Goal: Task Accomplishment & Management: Use online tool/utility

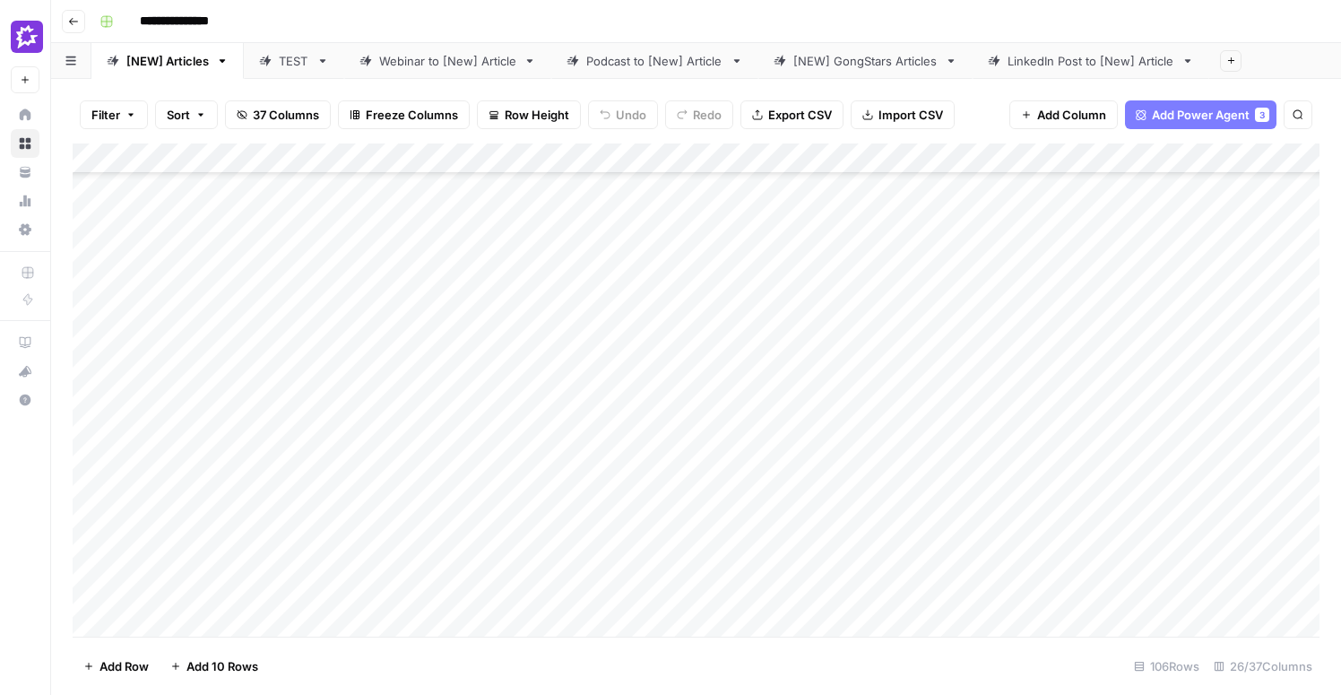
scroll to position [251, 0]
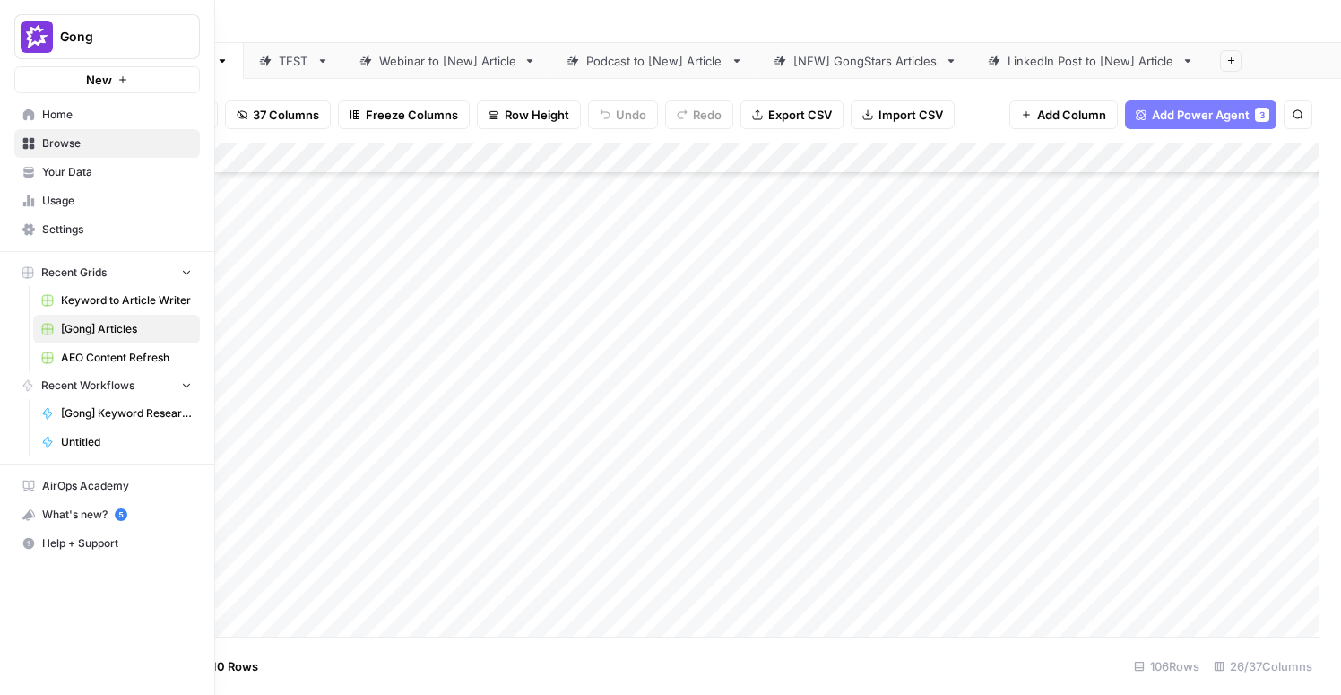
click at [55, 225] on span "Settings" at bounding box center [117, 229] width 150 height 16
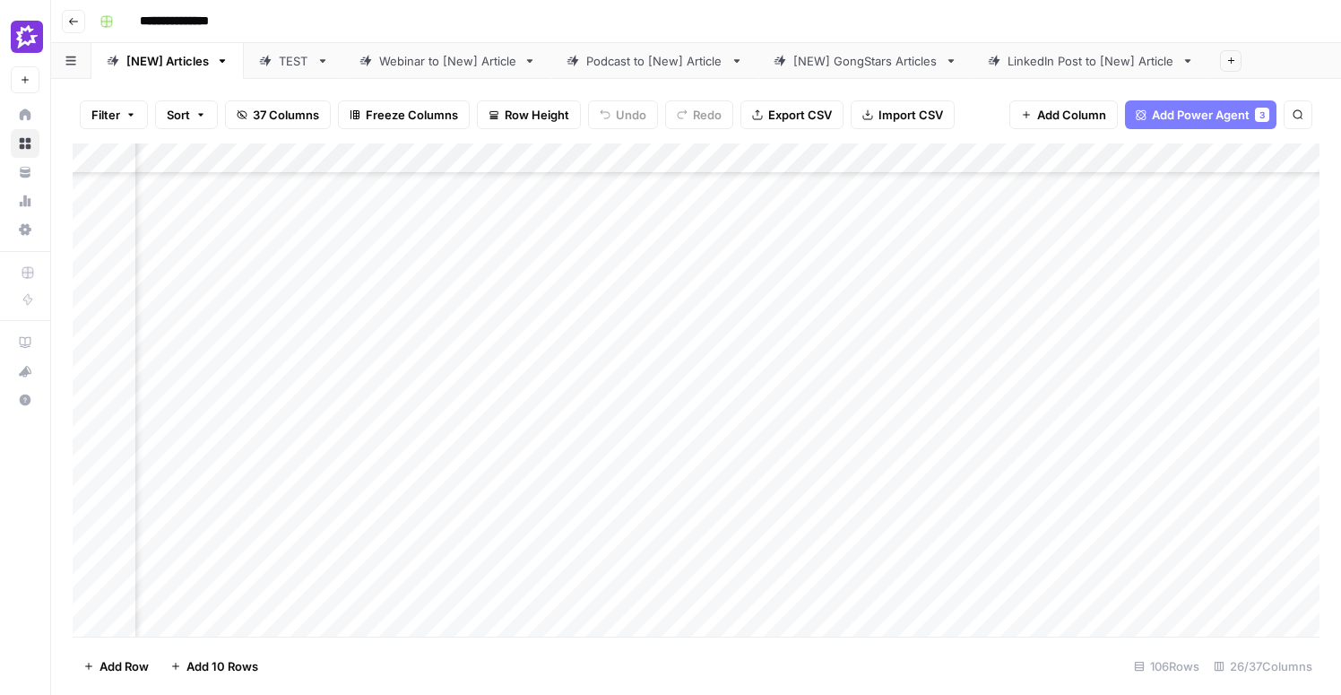
scroll to position [251, 3535]
click at [815, 411] on div "Add Column" at bounding box center [696, 389] width 1247 height 493
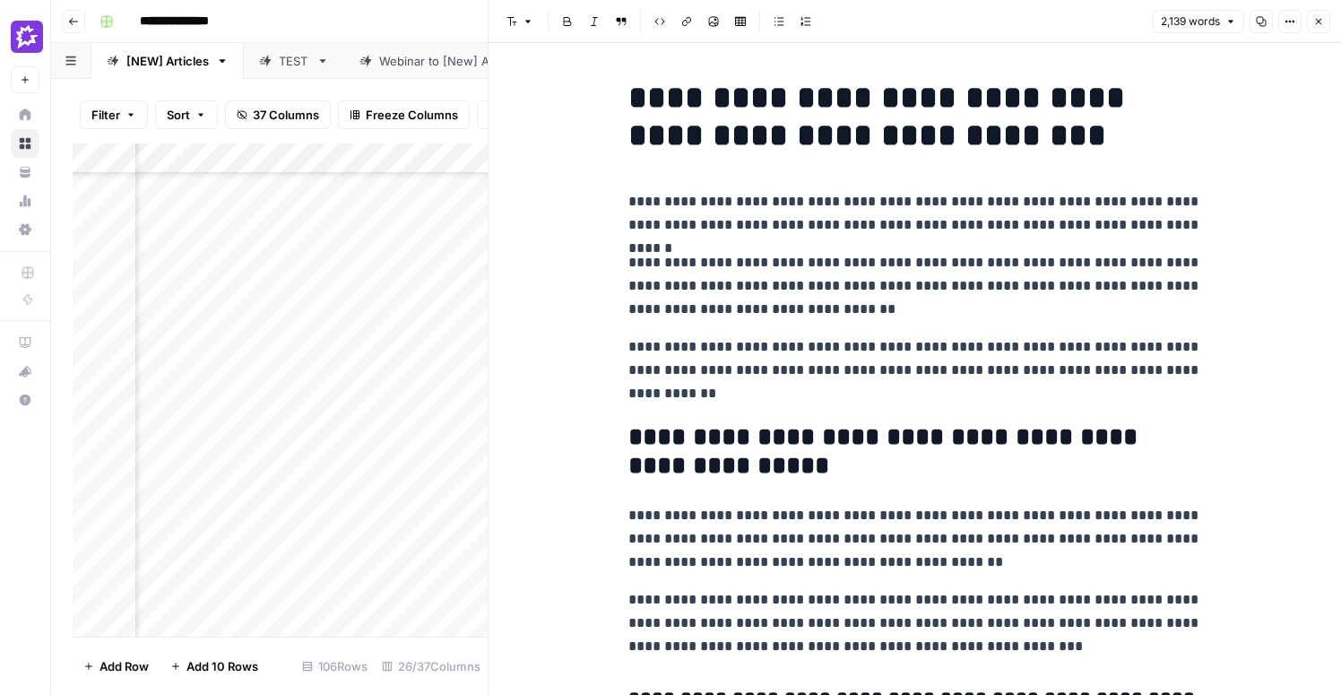
click at [766, 132] on h1 "**********" at bounding box center [915, 116] width 574 height 75
click at [1323, 24] on icon "button" at bounding box center [1318, 21] width 11 height 11
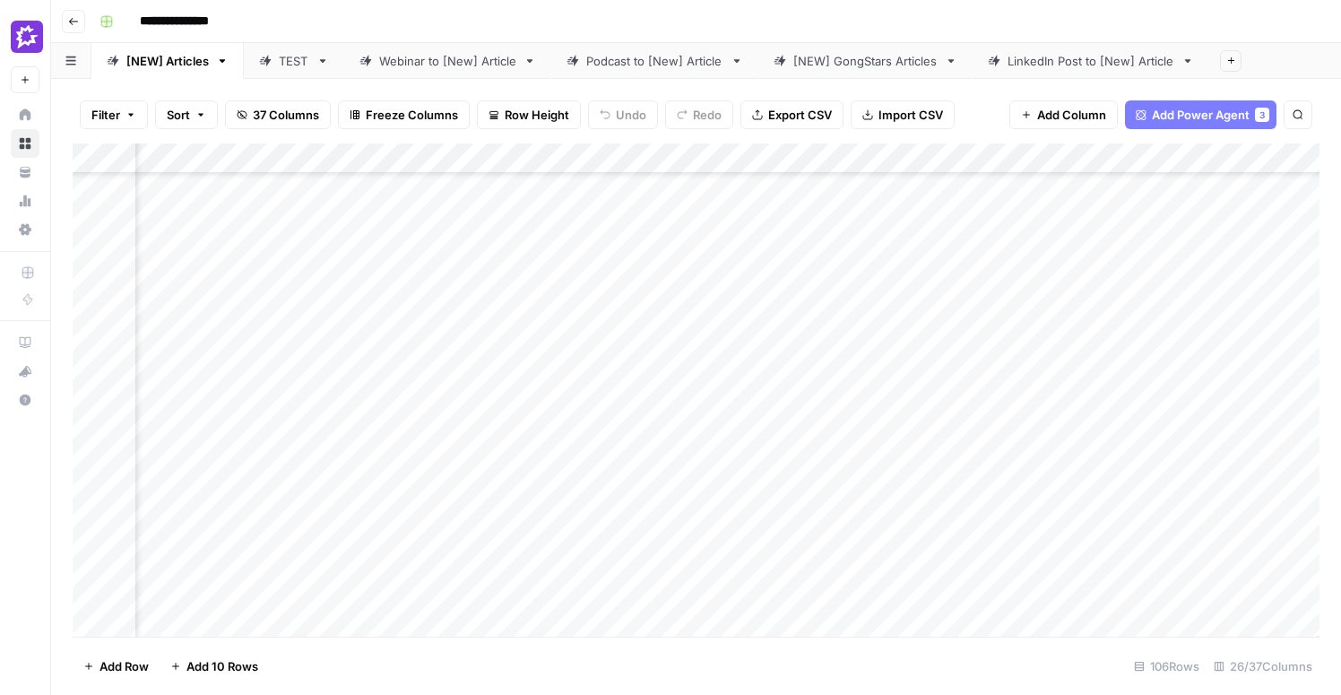
click at [632, 157] on div "Add Column" at bounding box center [696, 389] width 1247 height 493
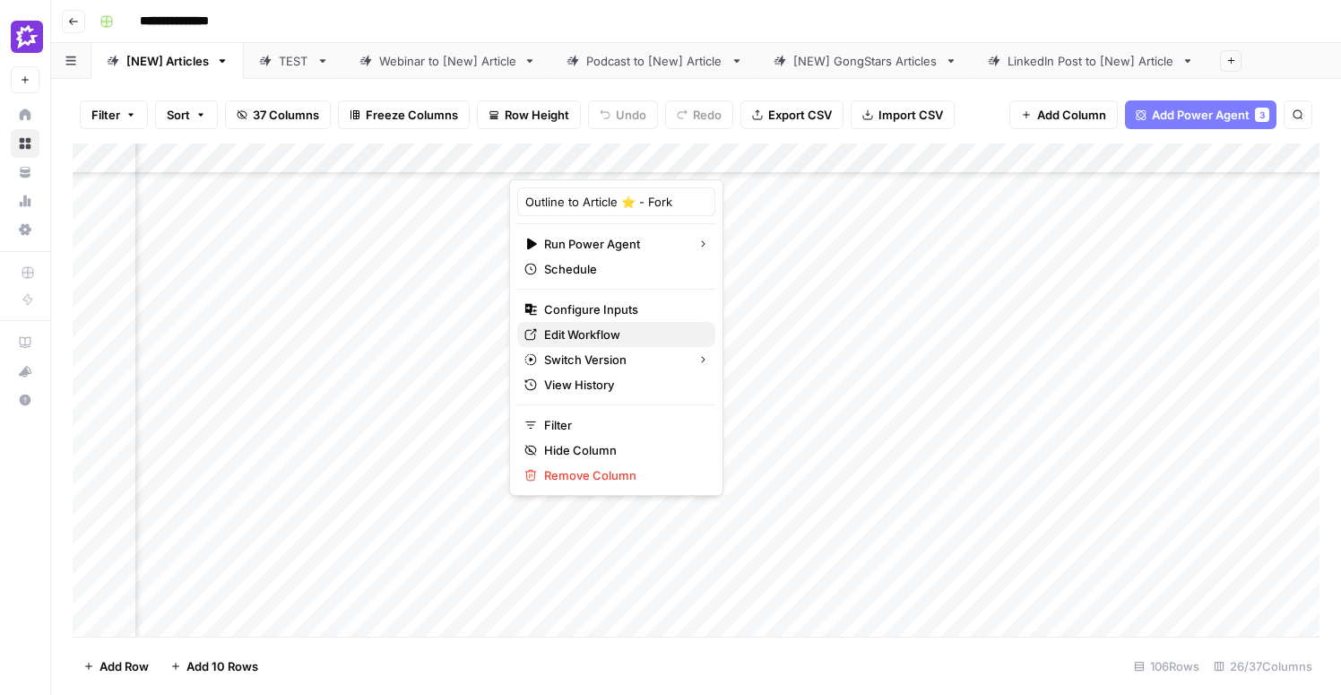
click at [579, 333] on span "Edit Workflow" at bounding box center [622, 334] width 157 height 18
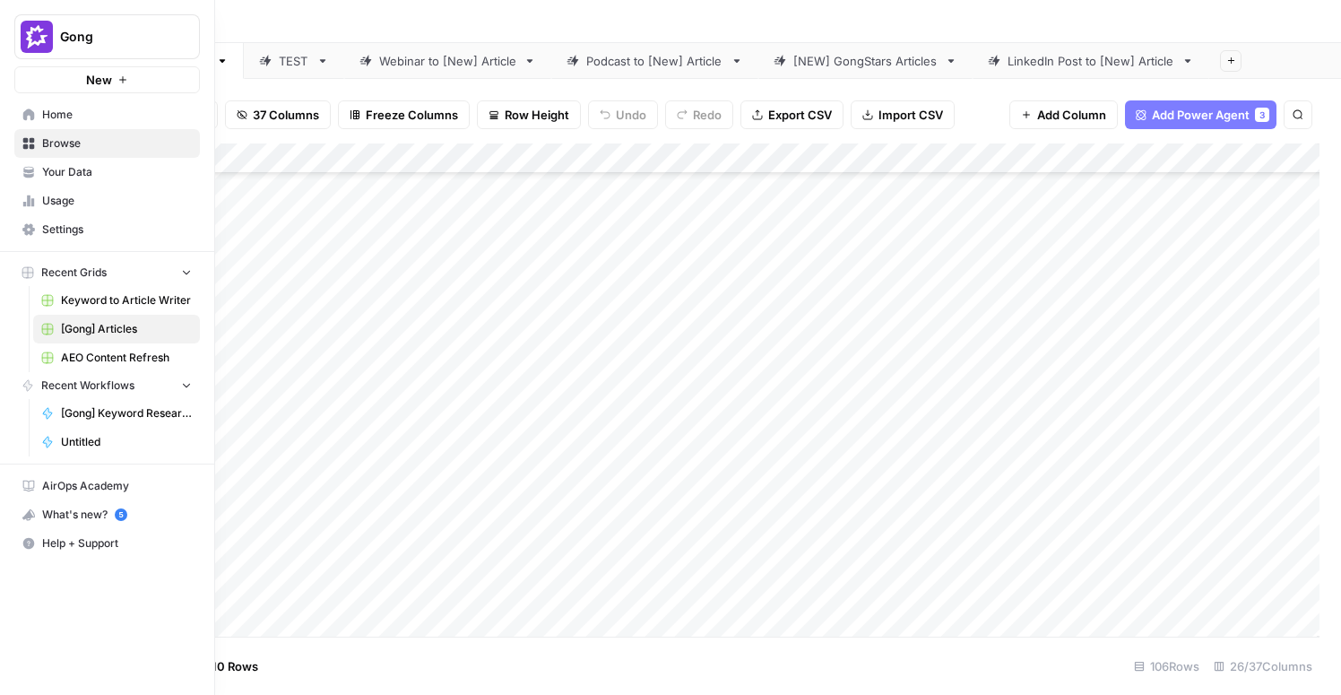
click at [72, 221] on span "Settings" at bounding box center [117, 229] width 150 height 16
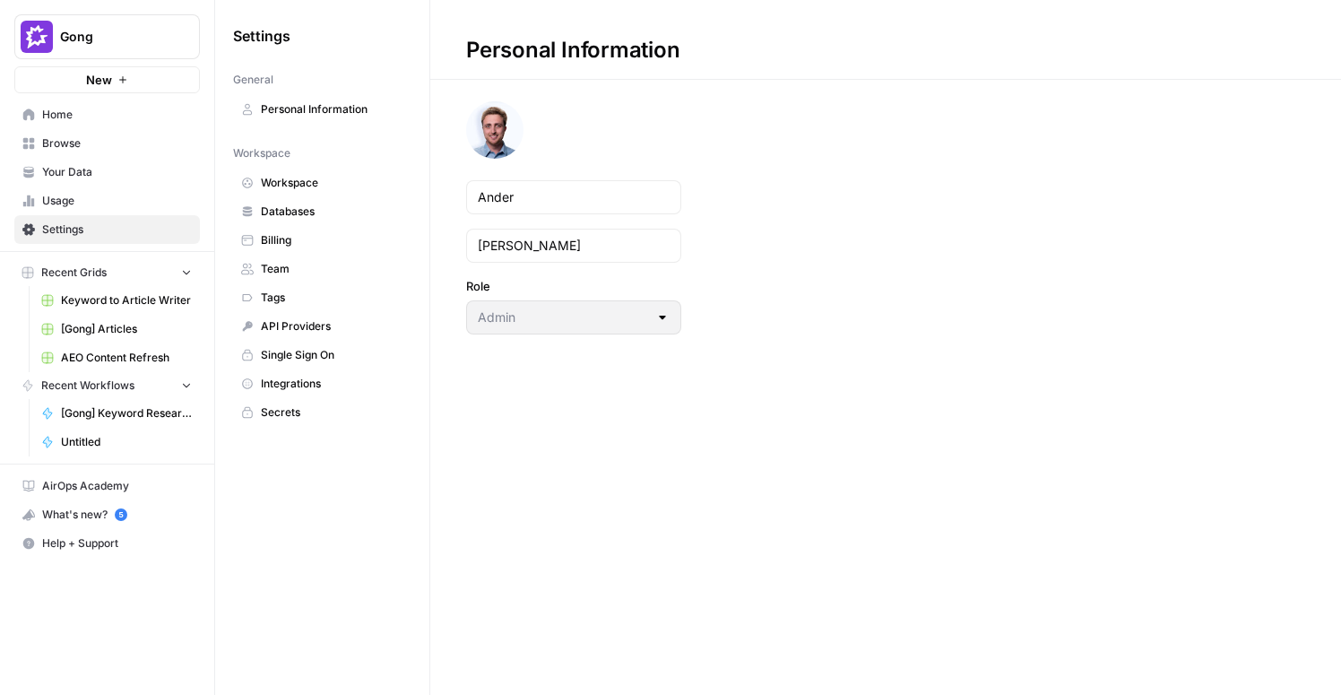
click at [294, 375] on link "Integrations" at bounding box center [322, 383] width 178 height 29
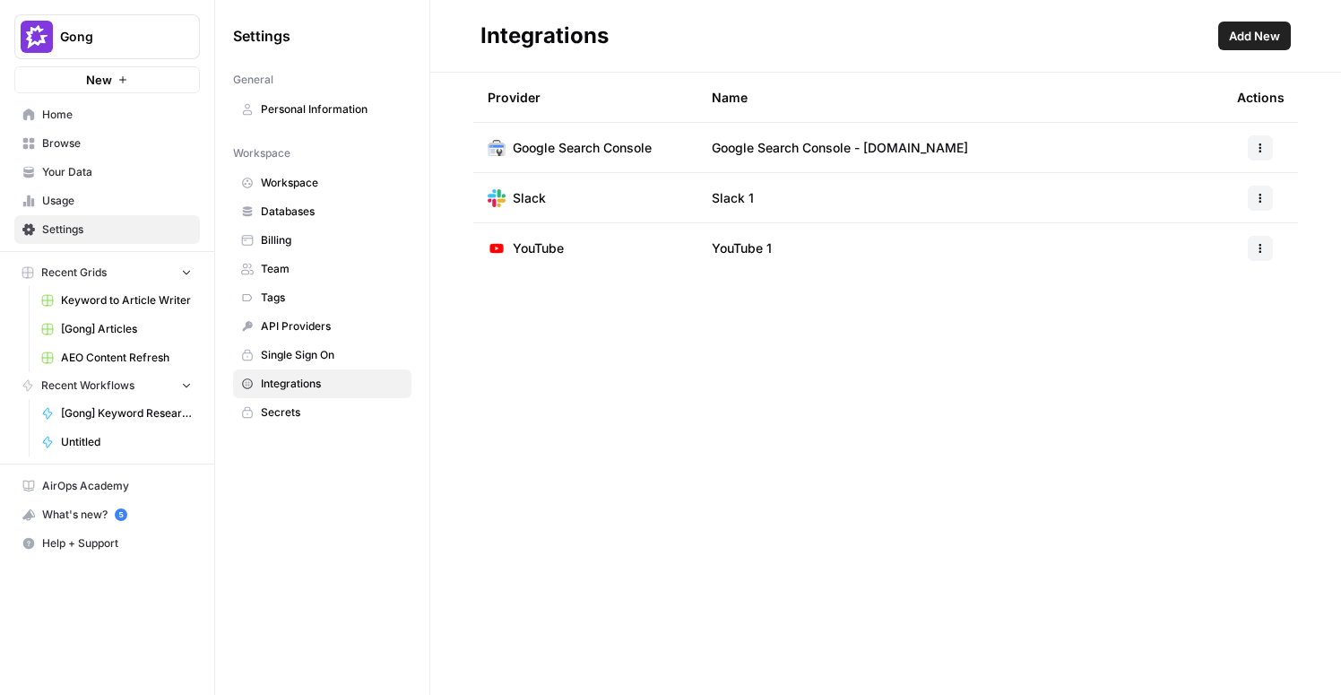
click at [1262, 38] on span "Add New" at bounding box center [1254, 36] width 51 height 18
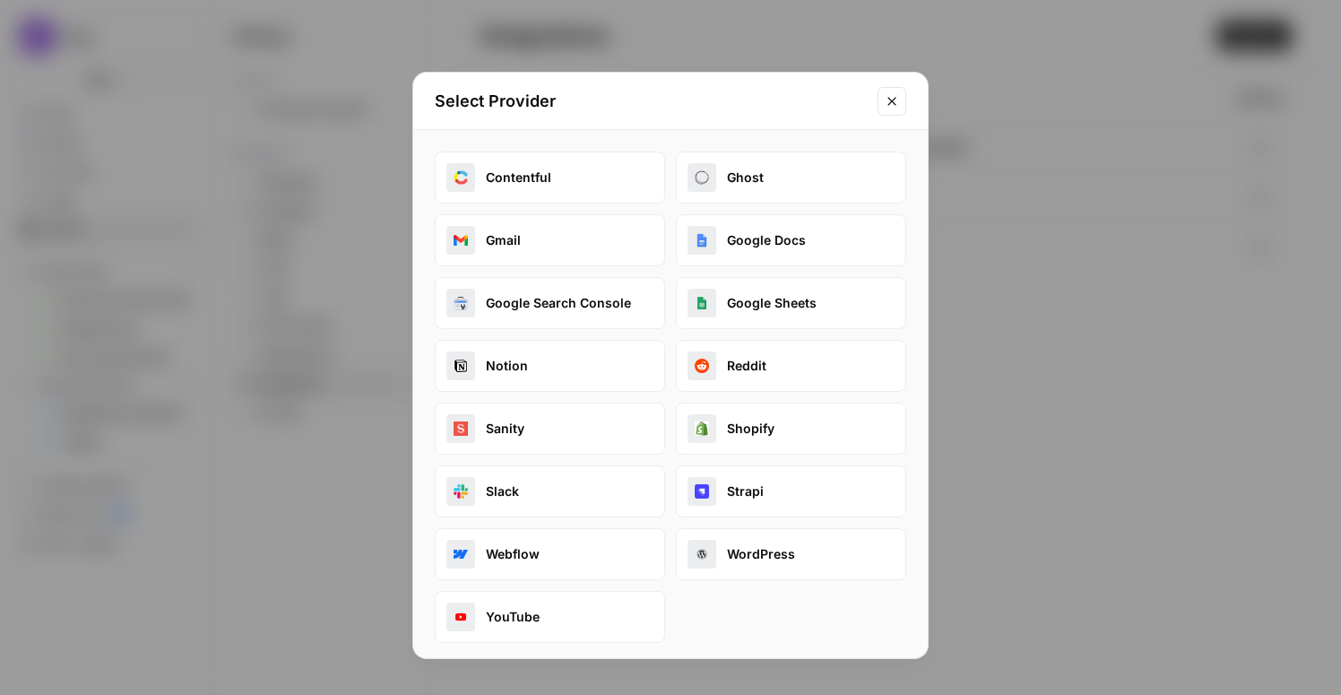
click at [801, 238] on button "Google Docs" at bounding box center [791, 240] width 230 height 52
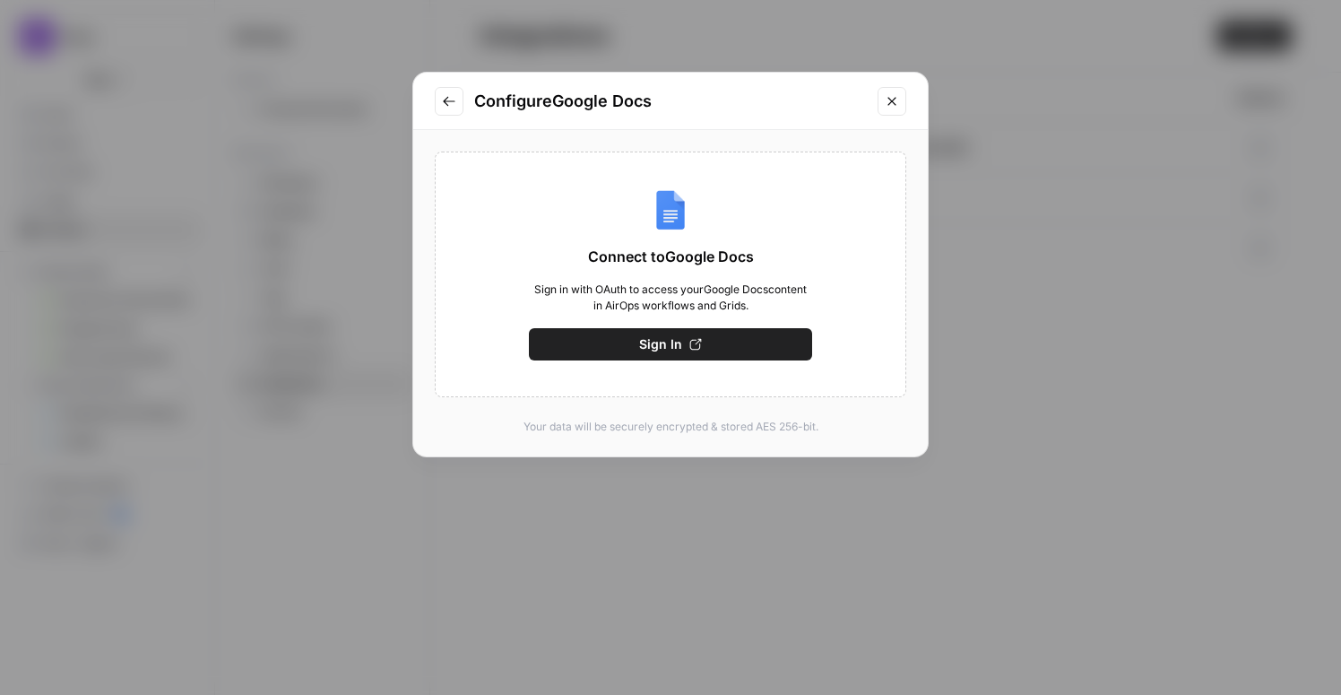
click at [648, 344] on span "Sign In" at bounding box center [660, 344] width 43 height 18
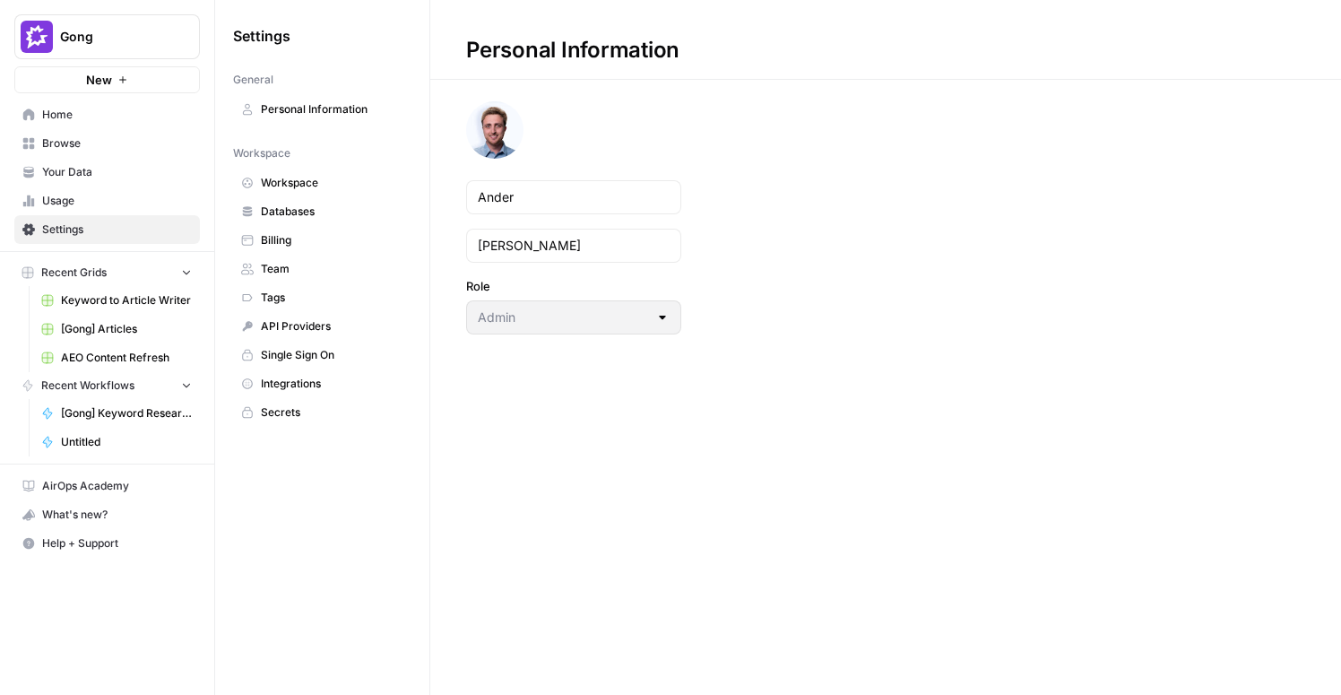
click at [279, 389] on span "Integrations" at bounding box center [332, 383] width 142 height 16
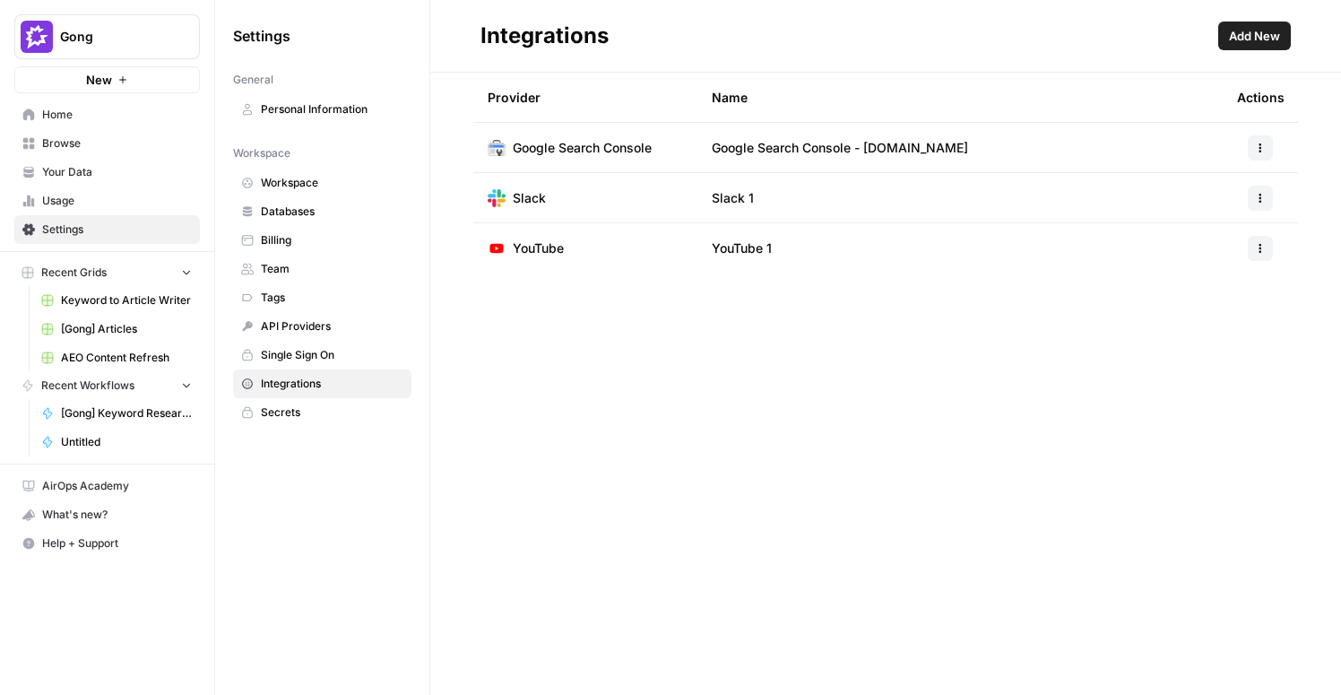
click at [1262, 36] on span "Add New" at bounding box center [1254, 36] width 51 height 18
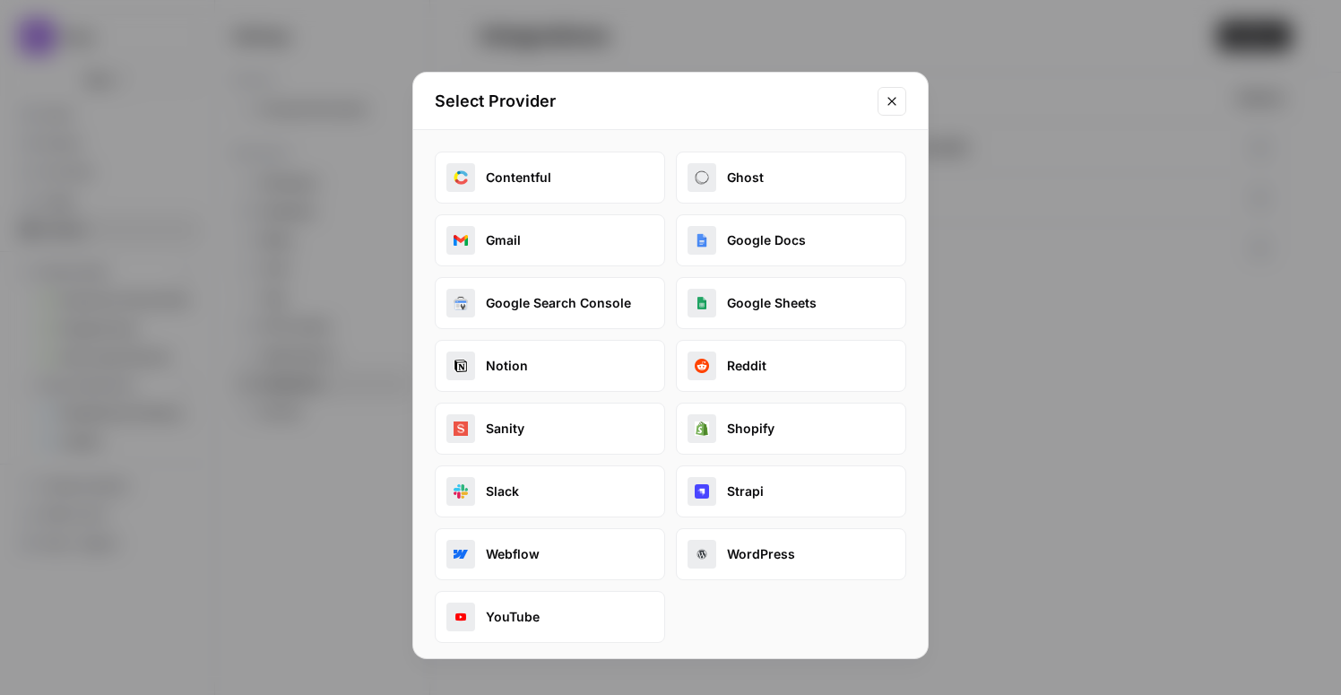
click at [819, 231] on button "Google Docs" at bounding box center [791, 240] width 230 height 52
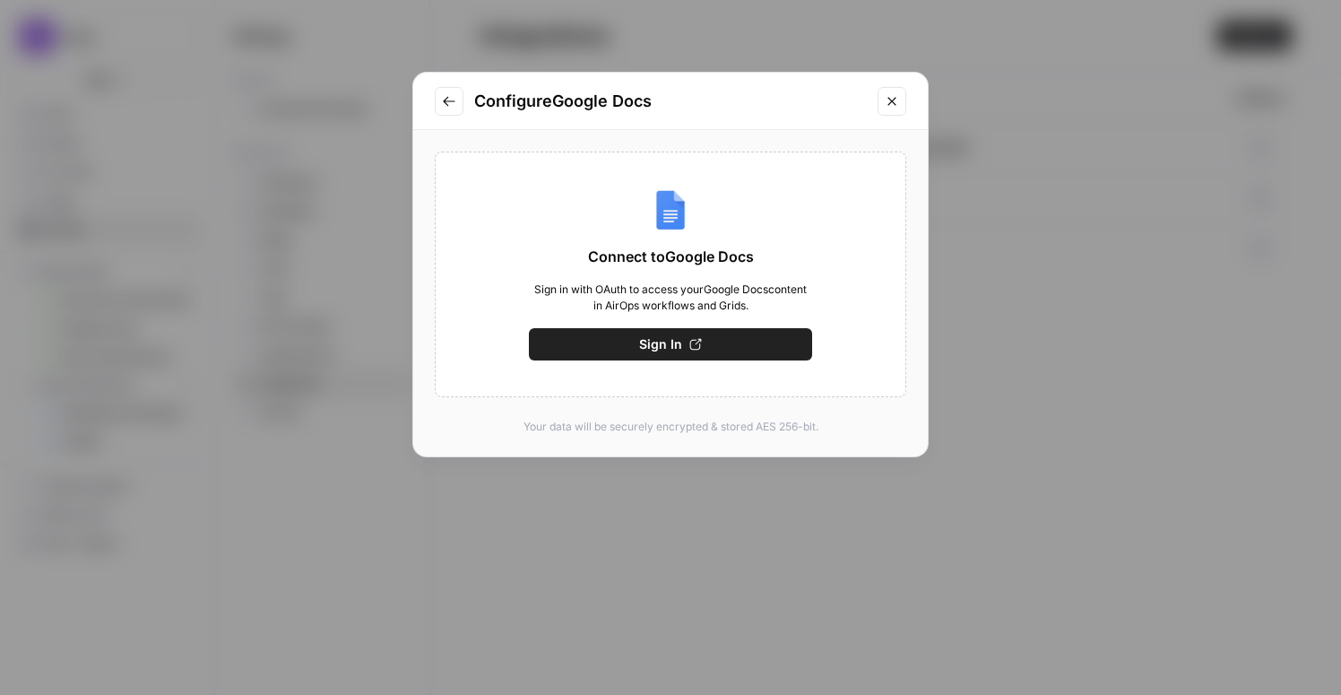
click at [652, 343] on span "Sign In" at bounding box center [660, 344] width 43 height 18
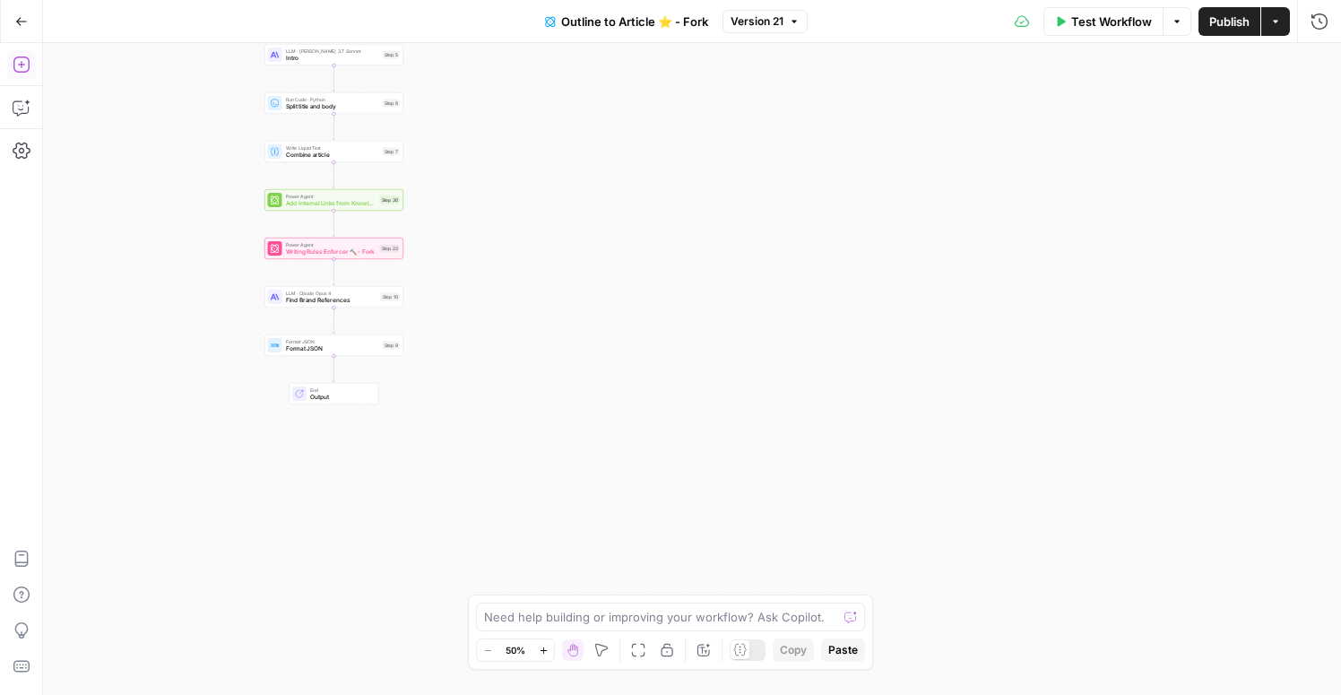
click at [22, 65] on icon "button" at bounding box center [21, 64] width 16 height 16
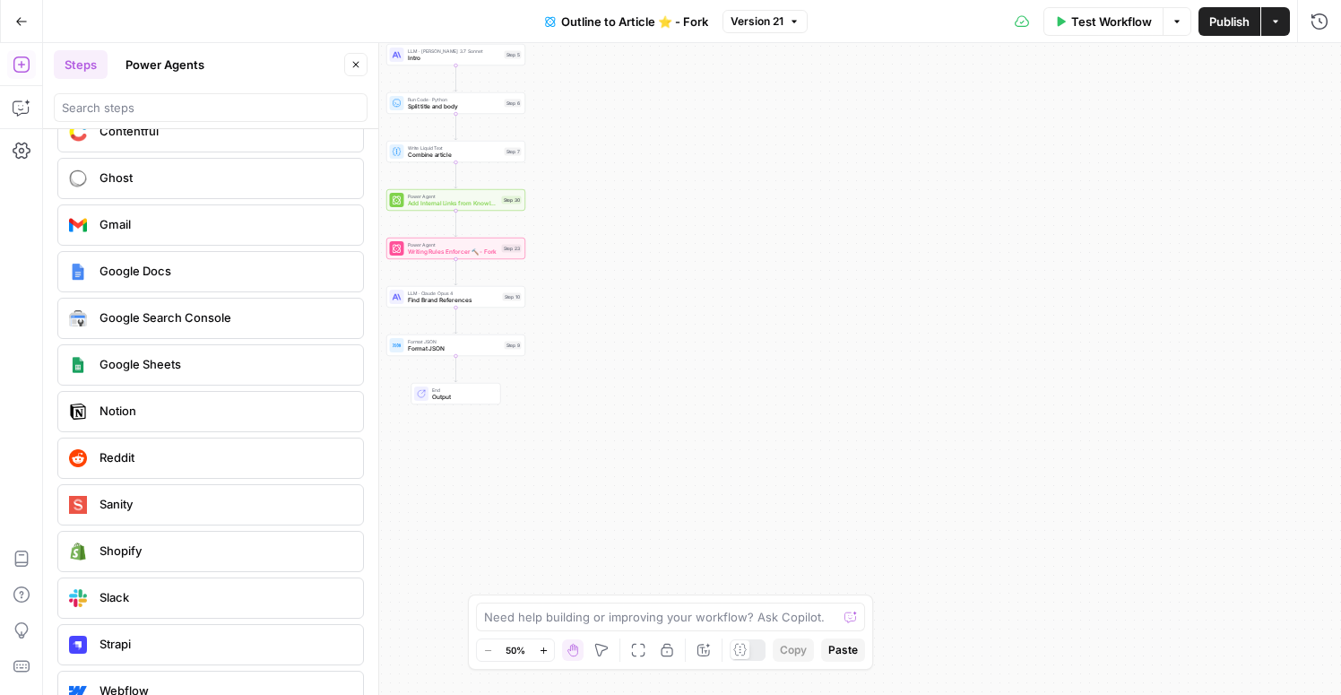
scroll to position [3214, 0]
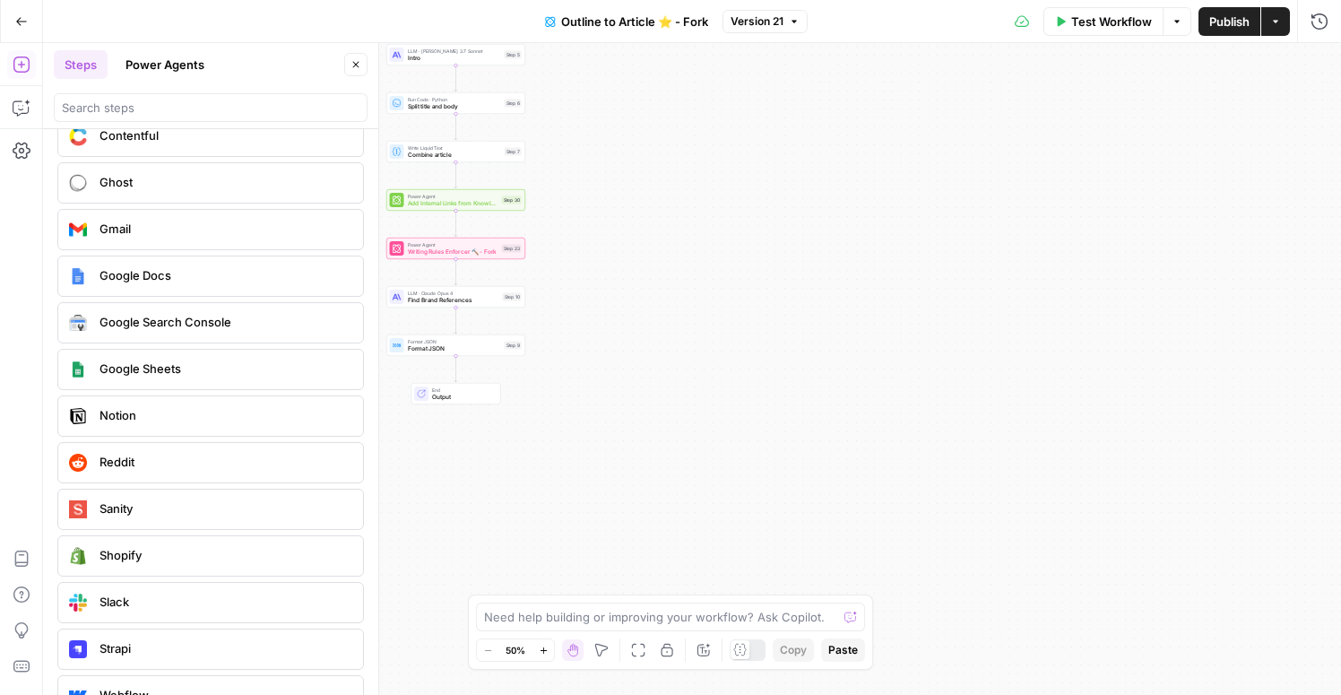
click at [122, 279] on span "Google Docs" at bounding box center [223, 275] width 249 height 18
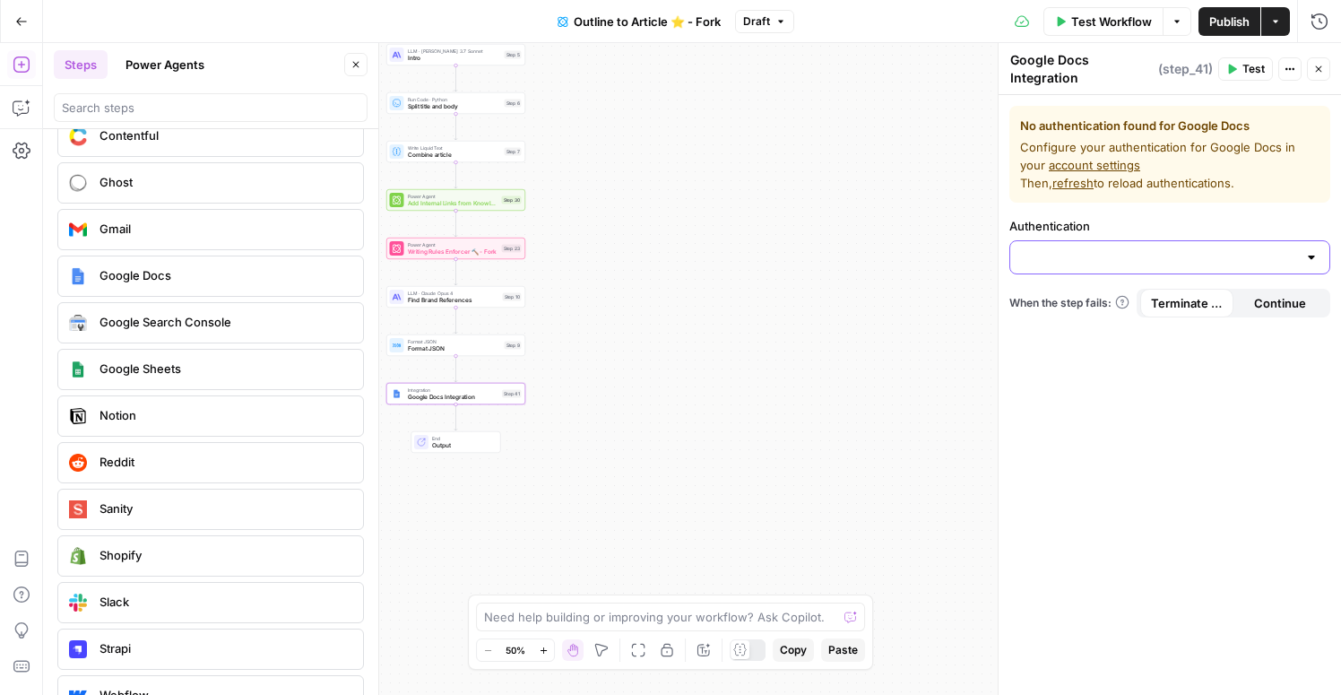
click at [1217, 263] on input "Authentication" at bounding box center [1159, 257] width 276 height 18
click at [1094, 308] on span "﹢ Create New" at bounding box center [1165, 302] width 283 height 18
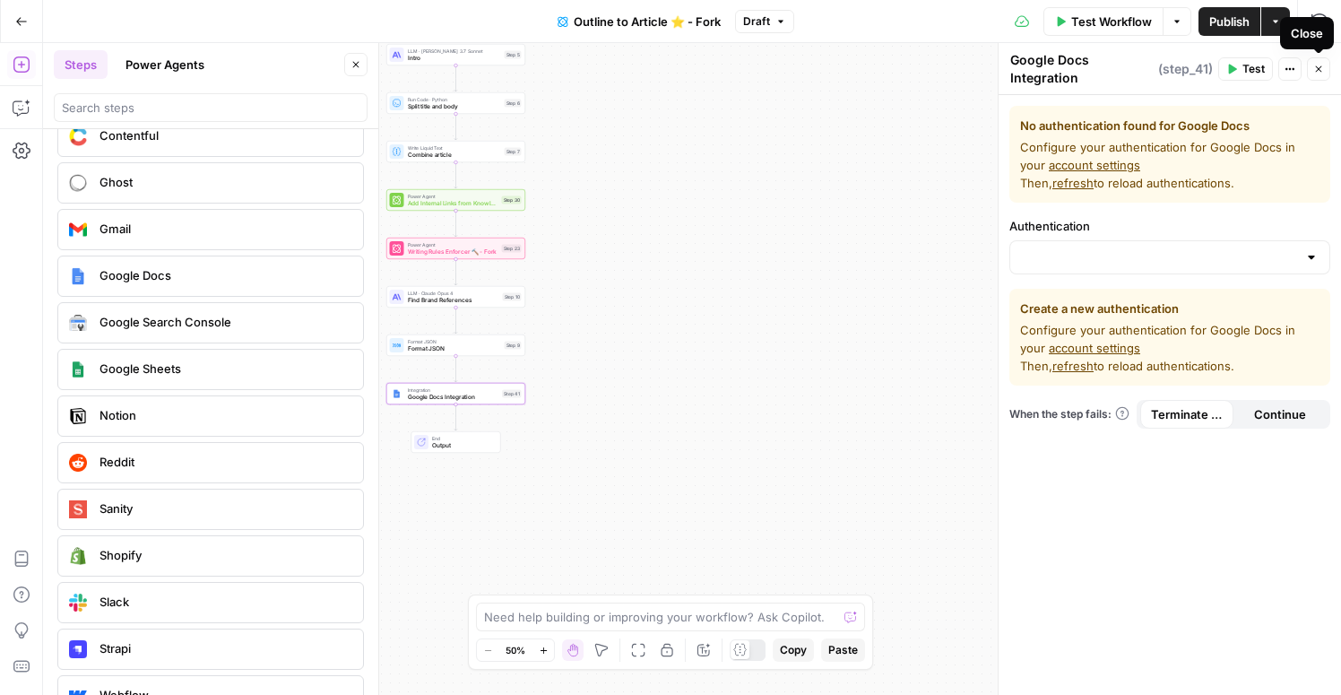
click at [1318, 70] on icon "button" at bounding box center [1318, 69] width 11 height 11
